Goal: Transaction & Acquisition: Purchase product/service

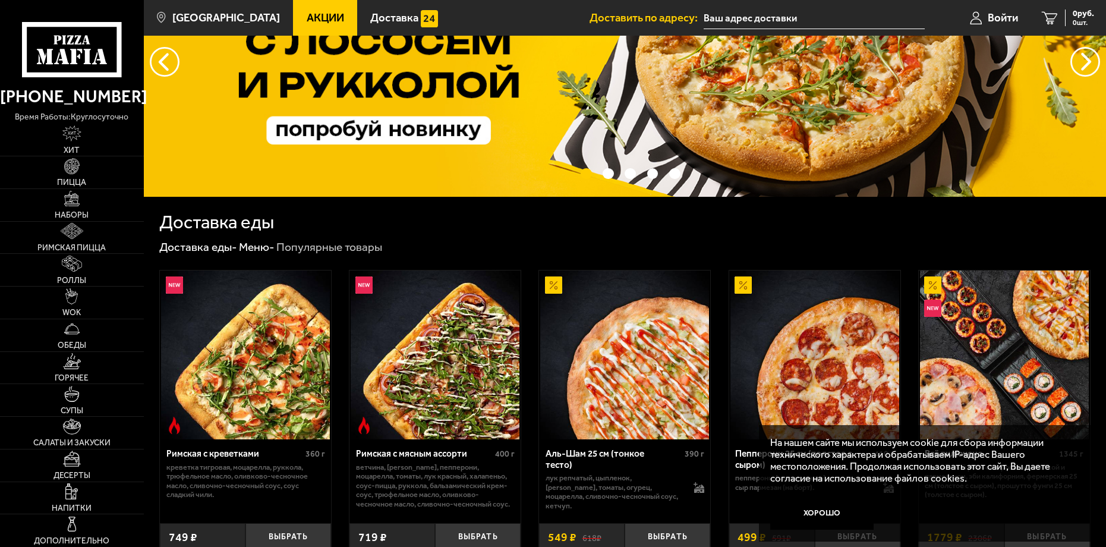
scroll to position [119, 0]
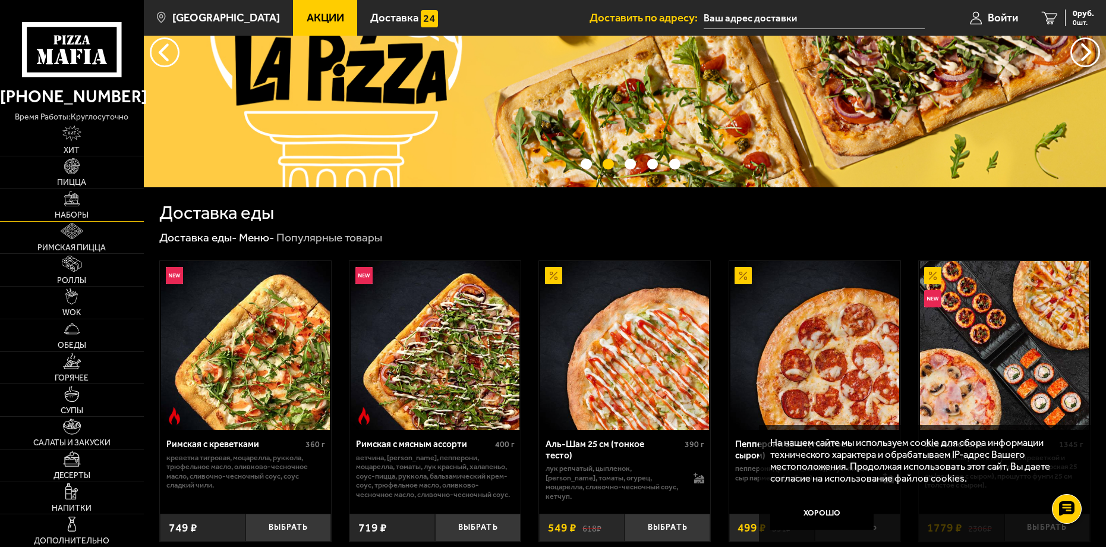
click at [81, 212] on span "Наборы" at bounding box center [72, 215] width 34 height 8
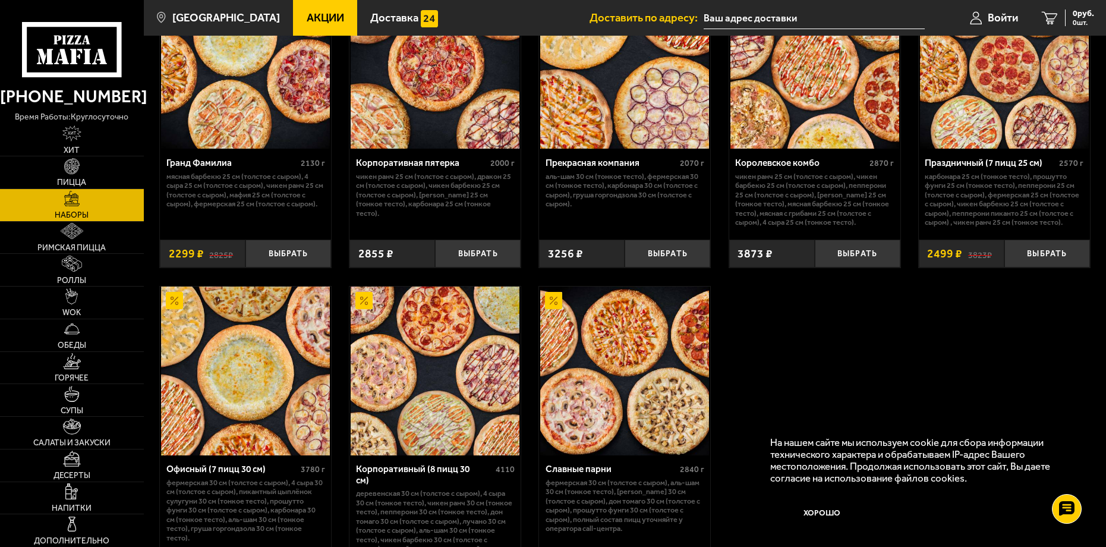
scroll to position [1545, 0]
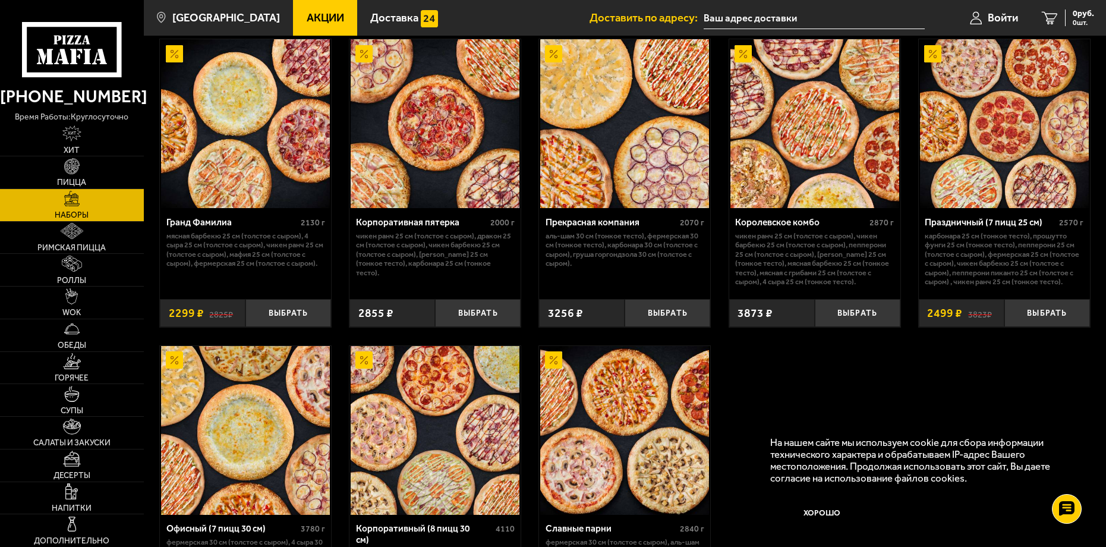
click at [959, 228] on div "Праздничный (7 пицц 25 см)" at bounding box center [990, 222] width 131 height 11
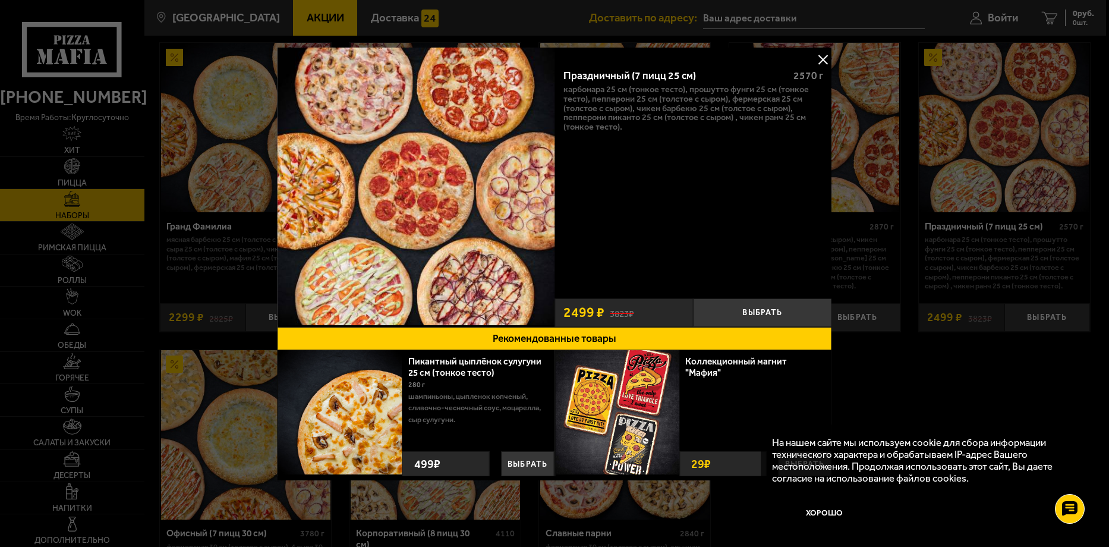
click at [824, 64] on button at bounding box center [823, 60] width 18 height 18
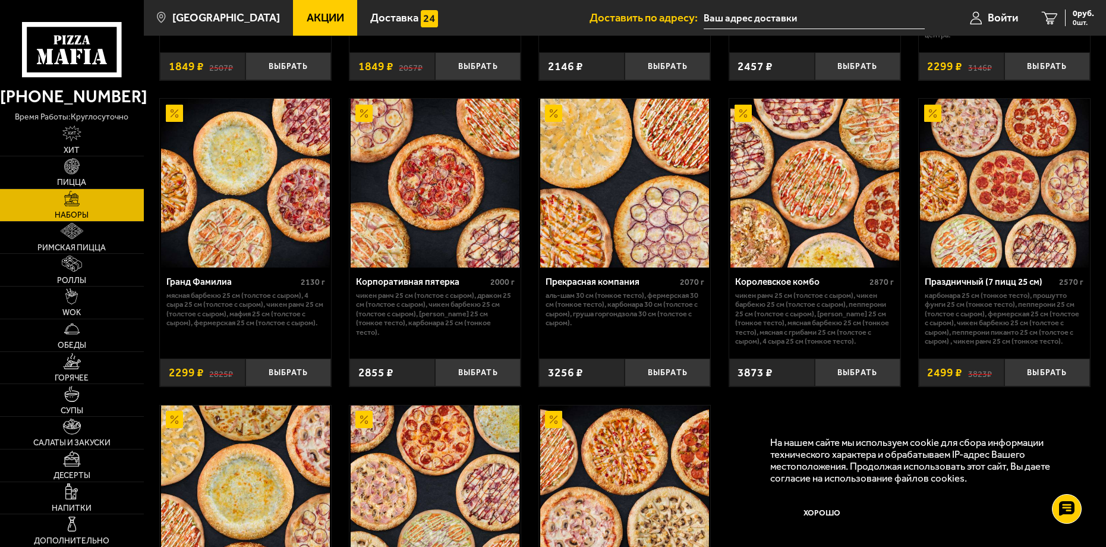
scroll to position [1484, 0]
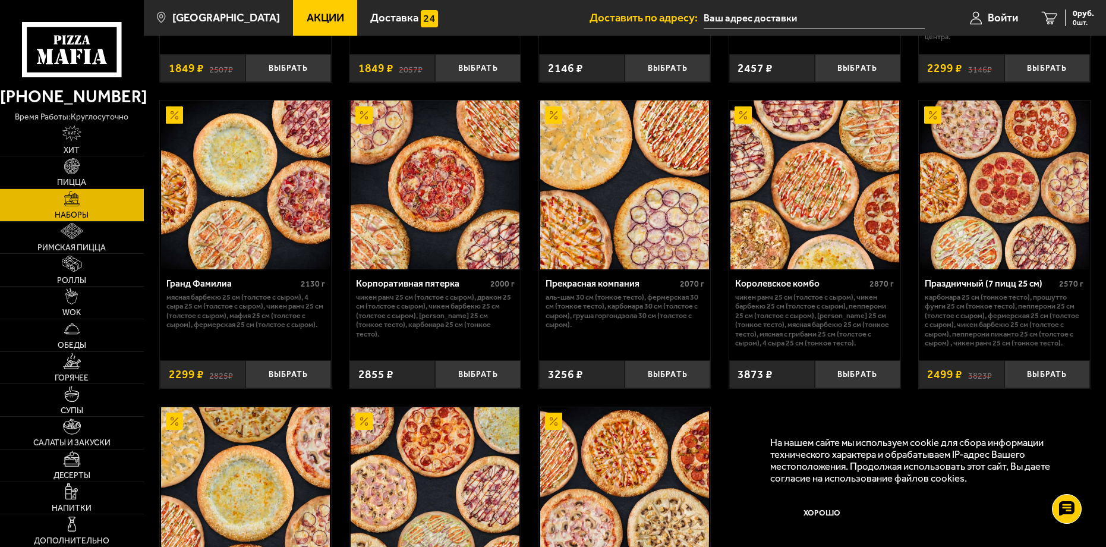
click at [1022, 321] on p "Карбонара 25 см (тонкое тесто), Прошутто Фунги 25 см (тонкое тесто), Пепперони …" at bounding box center [1004, 319] width 159 height 55
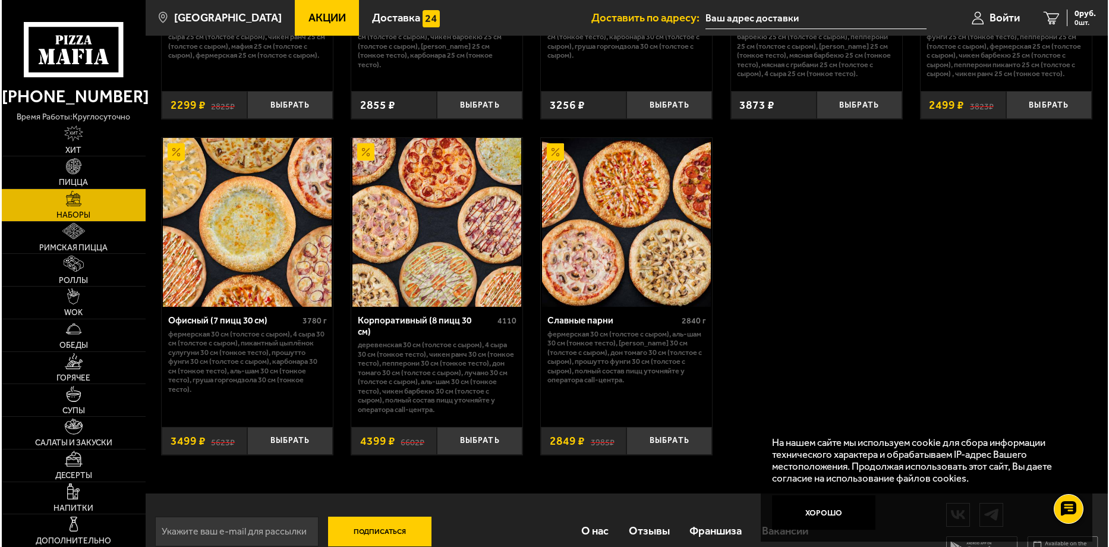
scroll to position [1781, 0]
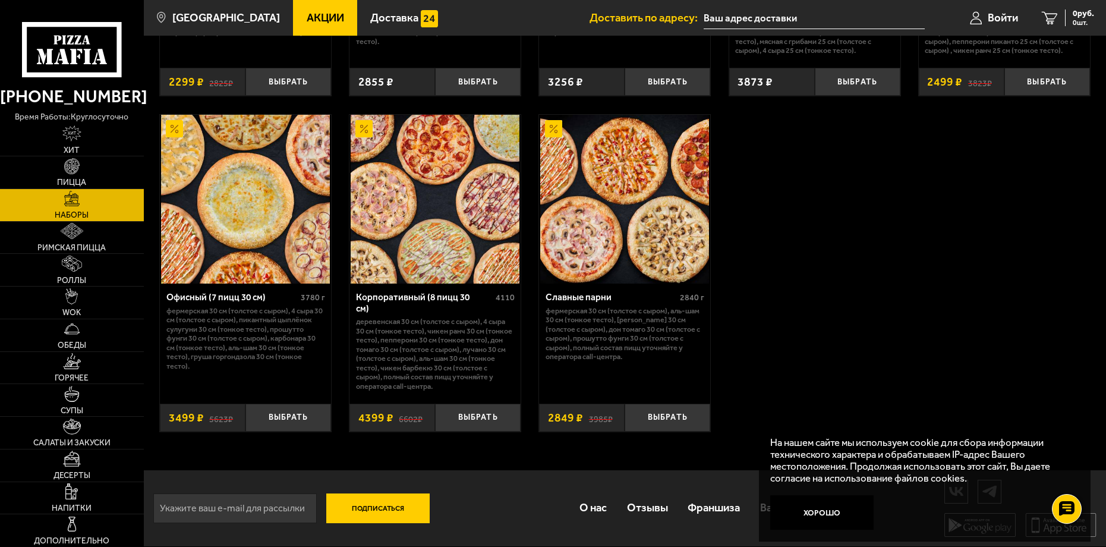
click at [597, 294] on div "Славные парни" at bounding box center [611, 297] width 131 height 11
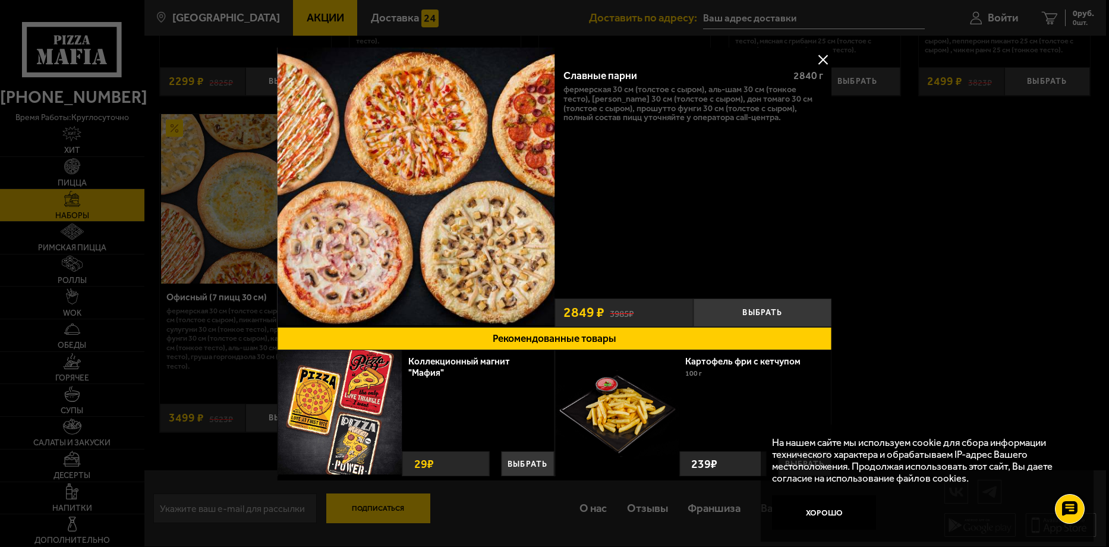
click at [536, 238] on img at bounding box center [417, 187] width 278 height 278
click at [632, 223] on div "Славные парни 2840 г Фермерская 30 см (толстое с сыром), Аль-Шам 30 см (тонкое …" at bounding box center [694, 175] width 278 height 233
click at [825, 59] on button at bounding box center [823, 60] width 18 height 18
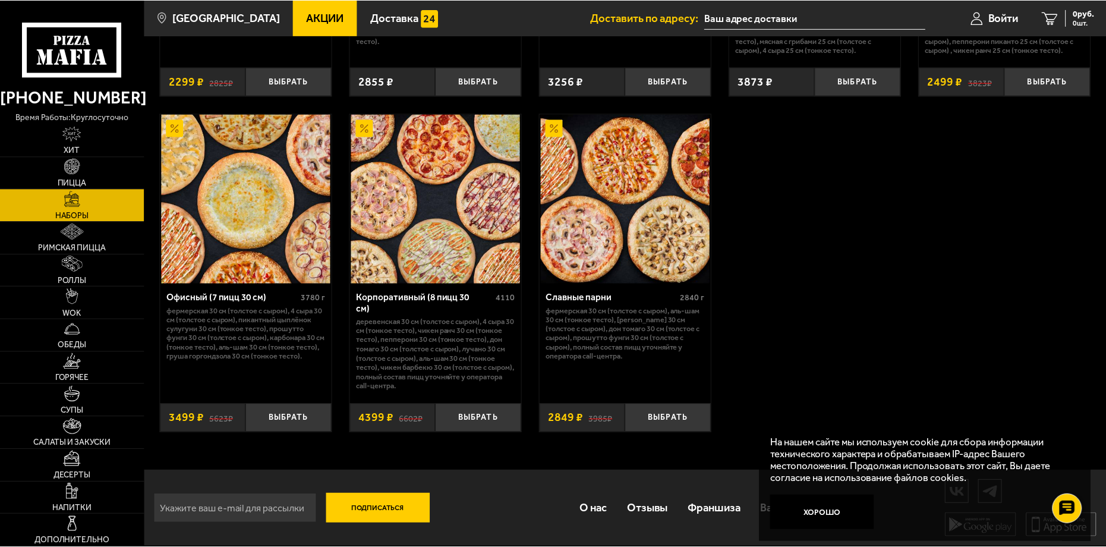
scroll to position [1771, 0]
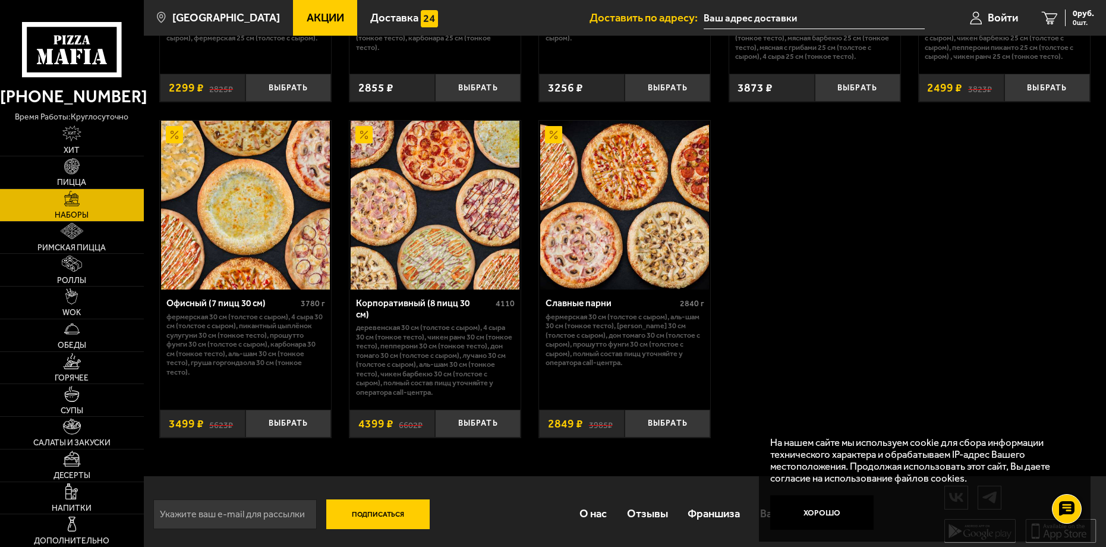
click at [687, 282] on img at bounding box center [624, 205] width 169 height 169
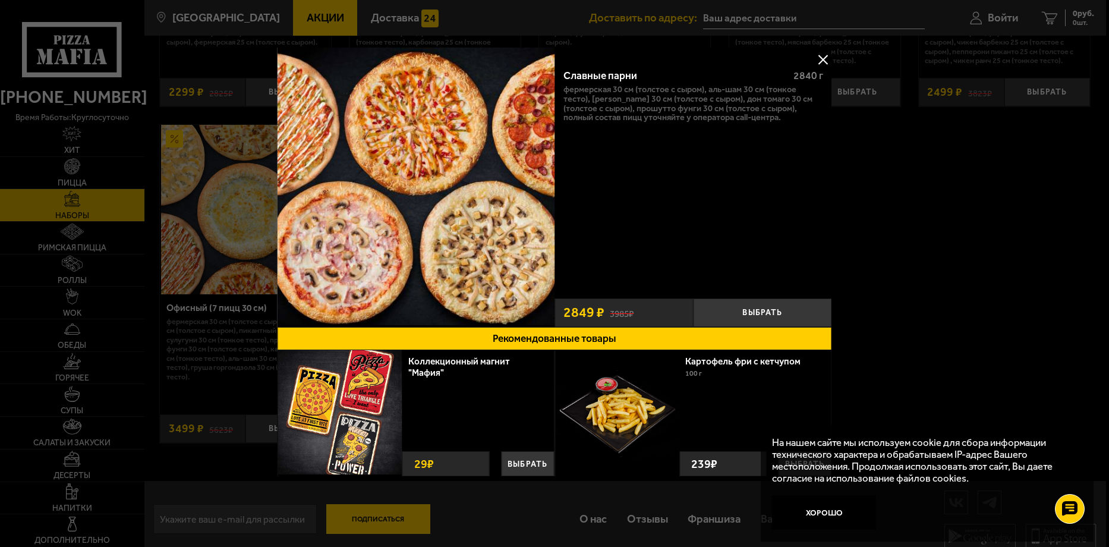
click at [708, 196] on div "Славные парни 2840 г Фермерская 30 см (толстое с сыром), Аль-Шам 30 см (тонкое …" at bounding box center [694, 175] width 278 height 233
click at [959, 229] on div at bounding box center [554, 273] width 1109 height 547
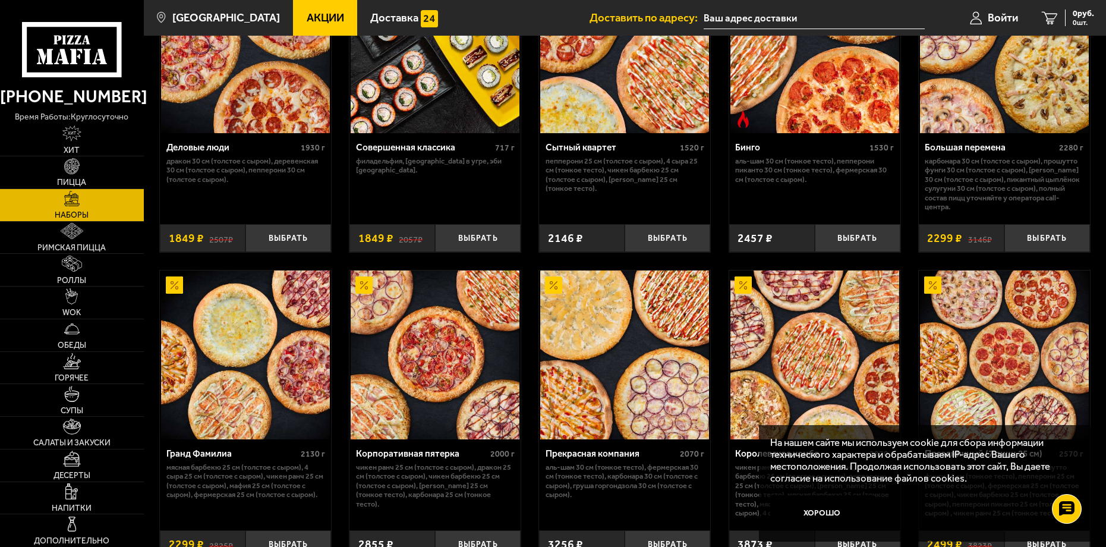
scroll to position [1306, 0]
